Goal: Information Seeking & Learning: Learn about a topic

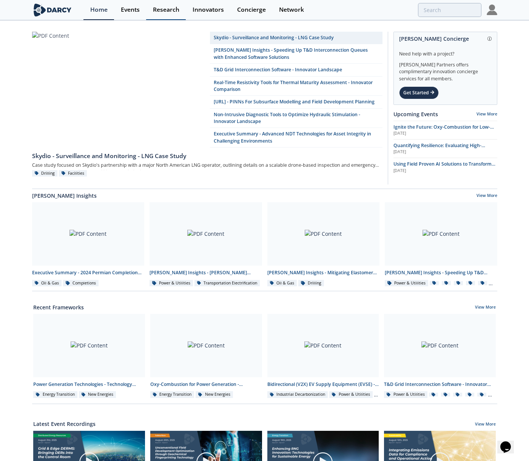
click at [156, 18] on link "Research" at bounding box center [166, 10] width 40 height 20
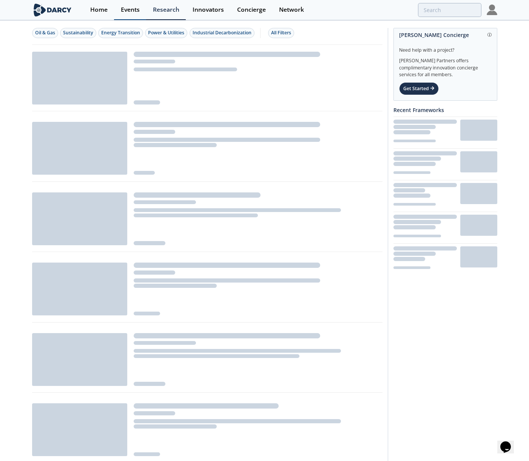
click at [126, 13] on link "Events" at bounding box center [130, 10] width 32 height 20
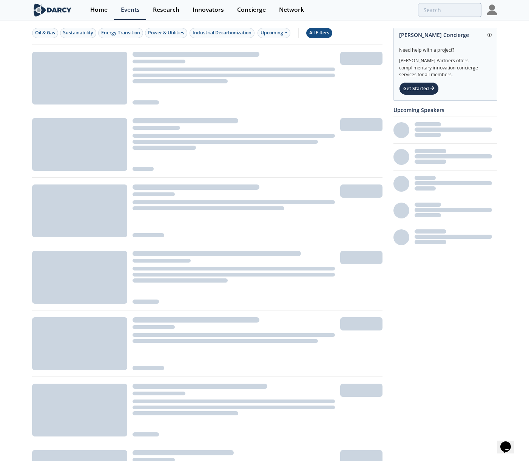
click at [317, 30] on div "All Filters" at bounding box center [319, 32] width 20 height 7
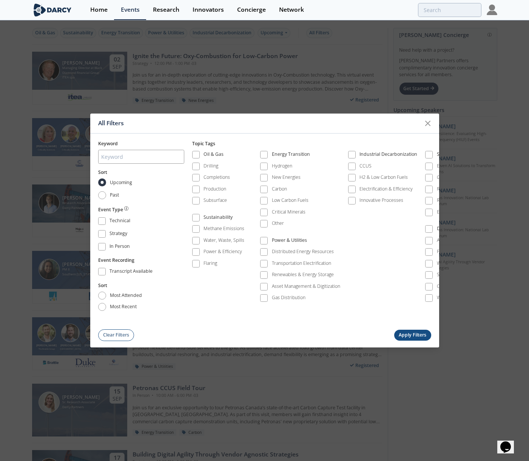
click at [291, 74] on div "All Filters Keyword Sort Upcoming Past Event Type Technical Strategy In Person …" at bounding box center [264, 230] width 529 height 461
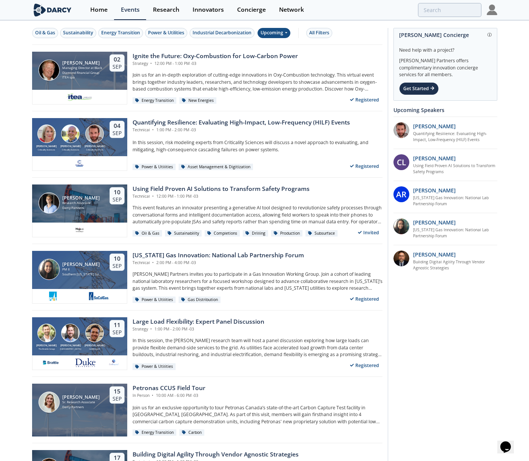
click at [286, 30] on span at bounding box center [285, 32] width 3 height 6
click at [279, 59] on div "Past" at bounding box center [282, 57] width 47 height 12
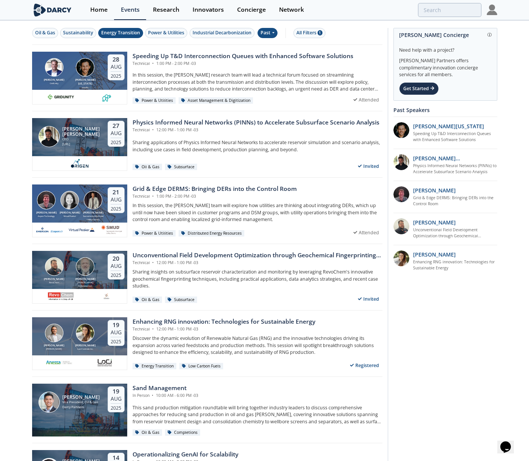
click at [132, 34] on div "Energy Transition" at bounding box center [120, 32] width 39 height 7
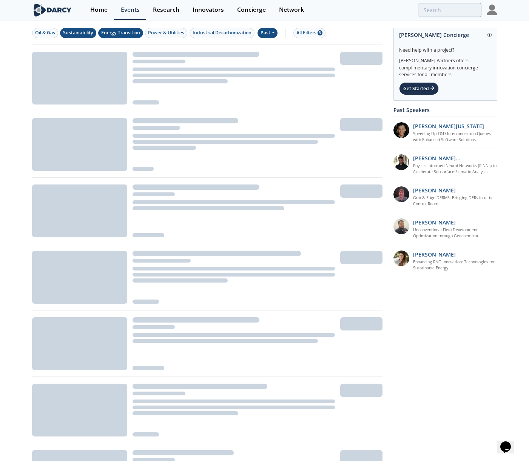
click at [89, 34] on div "Sustainability" at bounding box center [78, 32] width 30 height 7
click at [155, 27] on div "Oil & Gas Sustainability Energy Transition Power & Utilities Industrial Decarbo…" at bounding box center [207, 33] width 350 height 24
click at [162, 33] on div "Power & Utilities" at bounding box center [166, 32] width 36 height 7
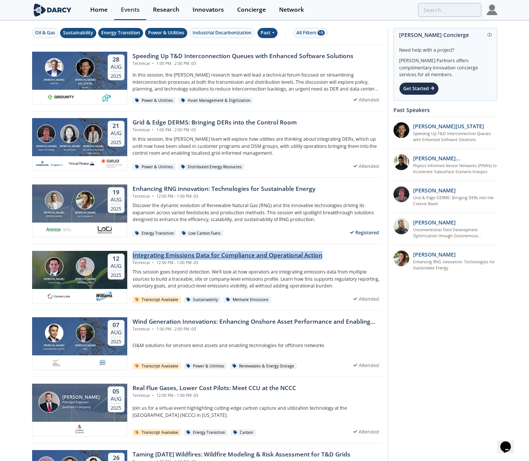
drag, startPoint x: 129, startPoint y: 245, endPoint x: 328, endPoint y: 256, distance: 198.5
click at [328, 256] on div "[PERSON_NAME] Context Labs [PERSON_NAME] [DATE] Integrating Emissions Data for …" at bounding box center [207, 277] width 350 height 66
copy div "Integrating Emissions Data for Compliance and Operational Action"
click at [301, 254] on div "Integrating Emissions Data for Compliance and Operational Action" at bounding box center [227, 255] width 190 height 9
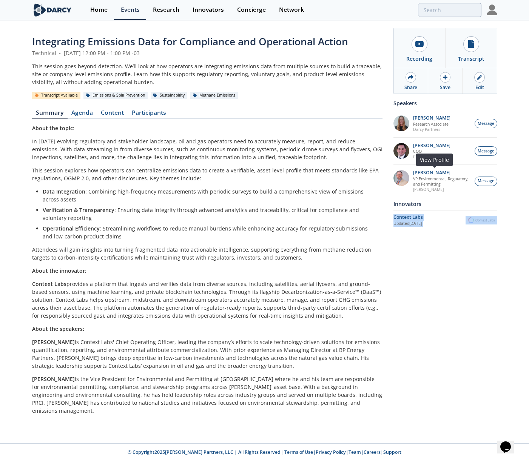
click at [398, 178] on img at bounding box center [401, 178] width 16 height 16
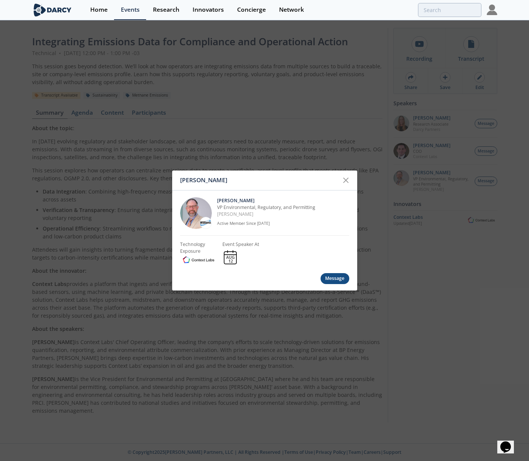
click at [299, 79] on div "[PERSON_NAME] [PERSON_NAME] VP Environmental, Regulatory, and Permitting [PERSO…" at bounding box center [264, 230] width 529 height 461
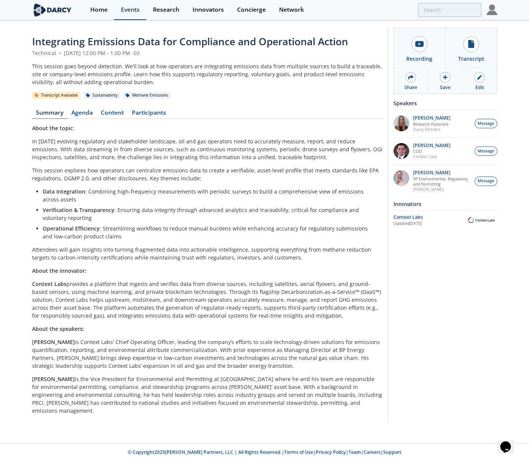
click at [120, 14] on link "Events" at bounding box center [130, 10] width 32 height 20
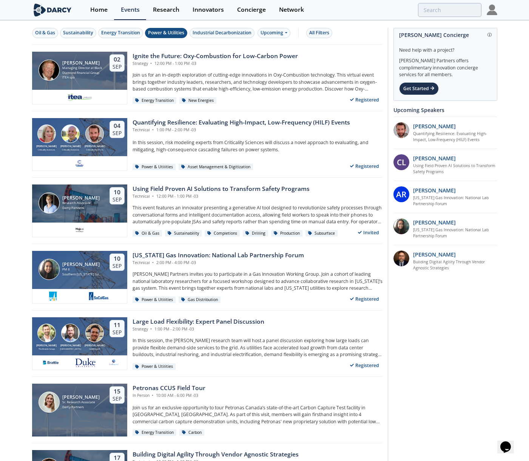
click at [176, 29] on button "Power & Utilities" at bounding box center [166, 33] width 42 height 10
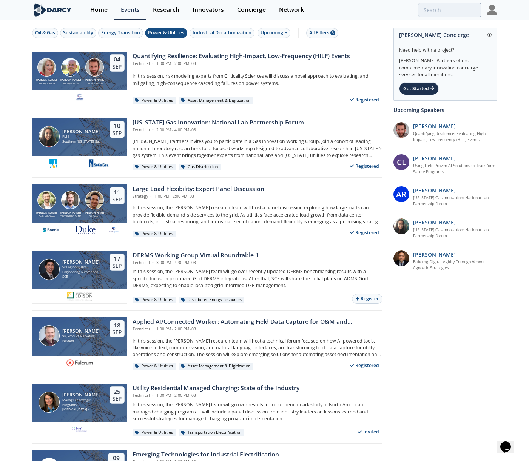
click at [167, 120] on div "[US_STATE] Gas Innovation: National Lab Partnership Forum" at bounding box center [217, 122] width 171 height 9
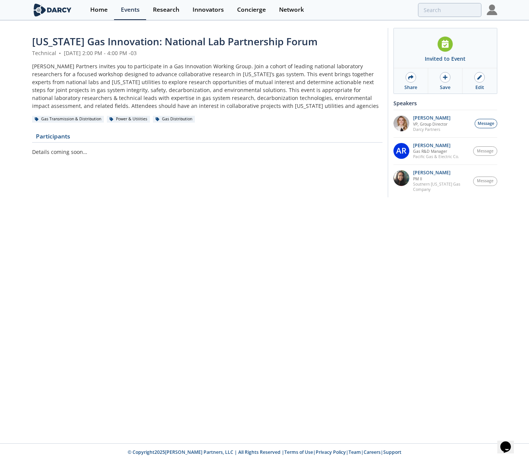
click at [35, 43] on span "[US_STATE] Gas Innovation: National Lab Partnership Forum" at bounding box center [174, 42] width 285 height 14
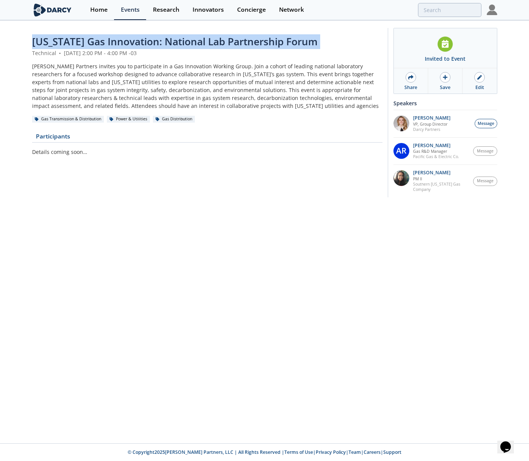
click at [35, 43] on span "[US_STATE] Gas Innovation: National Lab Partnership Forum" at bounding box center [174, 42] width 285 height 14
copy header "[US_STATE] Gas Innovation: National Lab Partnership Forum"
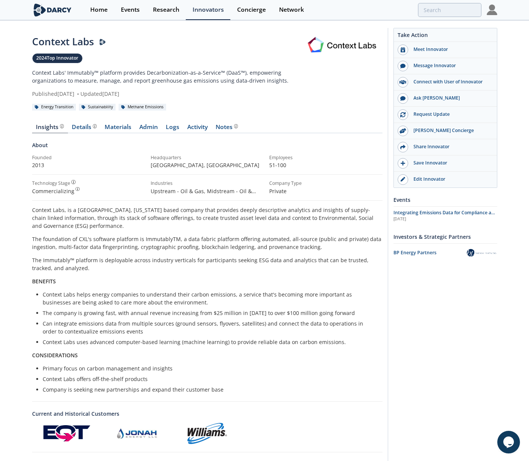
drag, startPoint x: 356, startPoint y: 48, endPoint x: 504, endPoint y: 123, distance: 165.9
